Goal: Information Seeking & Learning: Learn about a topic

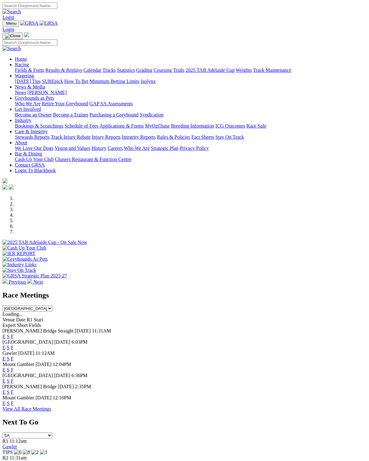
click at [14, 345] on link "F" at bounding box center [12, 347] width 3 height 5
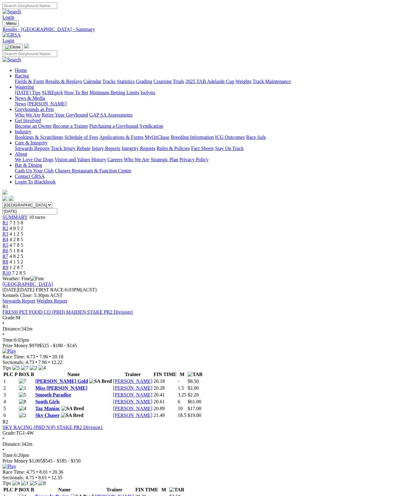
click at [35, 298] on link "Stewards Report" at bounding box center [18, 300] width 33 height 5
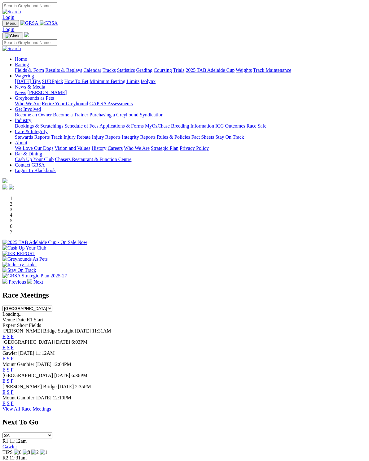
click at [14, 367] on link "F" at bounding box center [12, 369] width 3 height 5
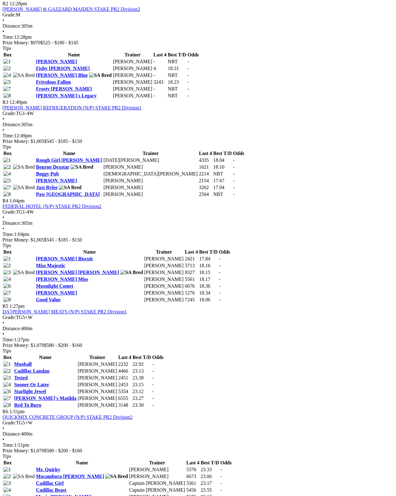
scroll to position [419, 0]
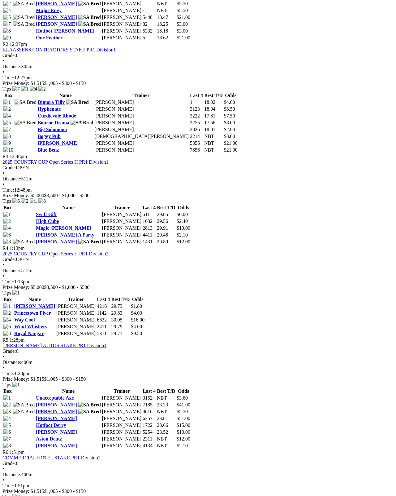
scroll to position [393, 0]
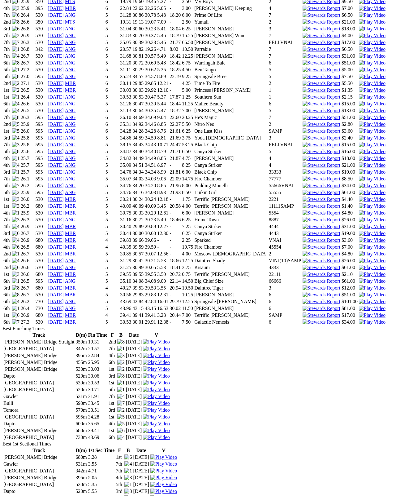
scroll to position [673, 0]
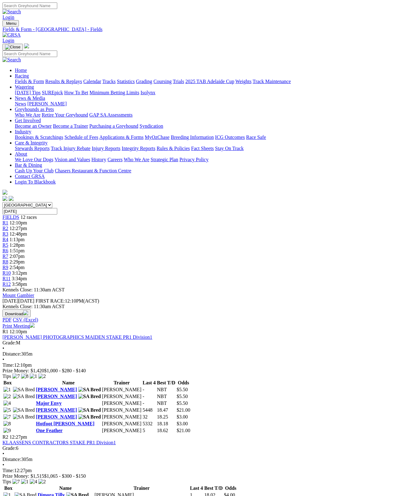
scroll to position [419, 0]
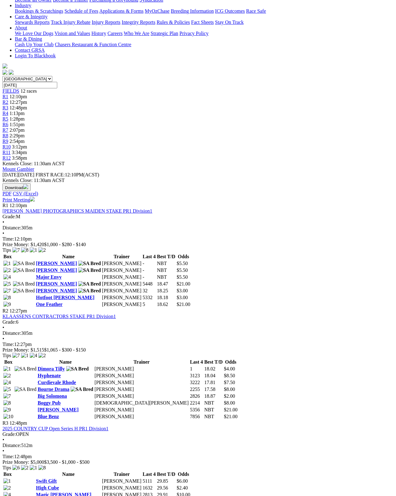
scroll to position [126, 0]
click at [56, 261] on link "Dimora Bernie" at bounding box center [56, 263] width 41 height 5
